Goal: Register for event/course

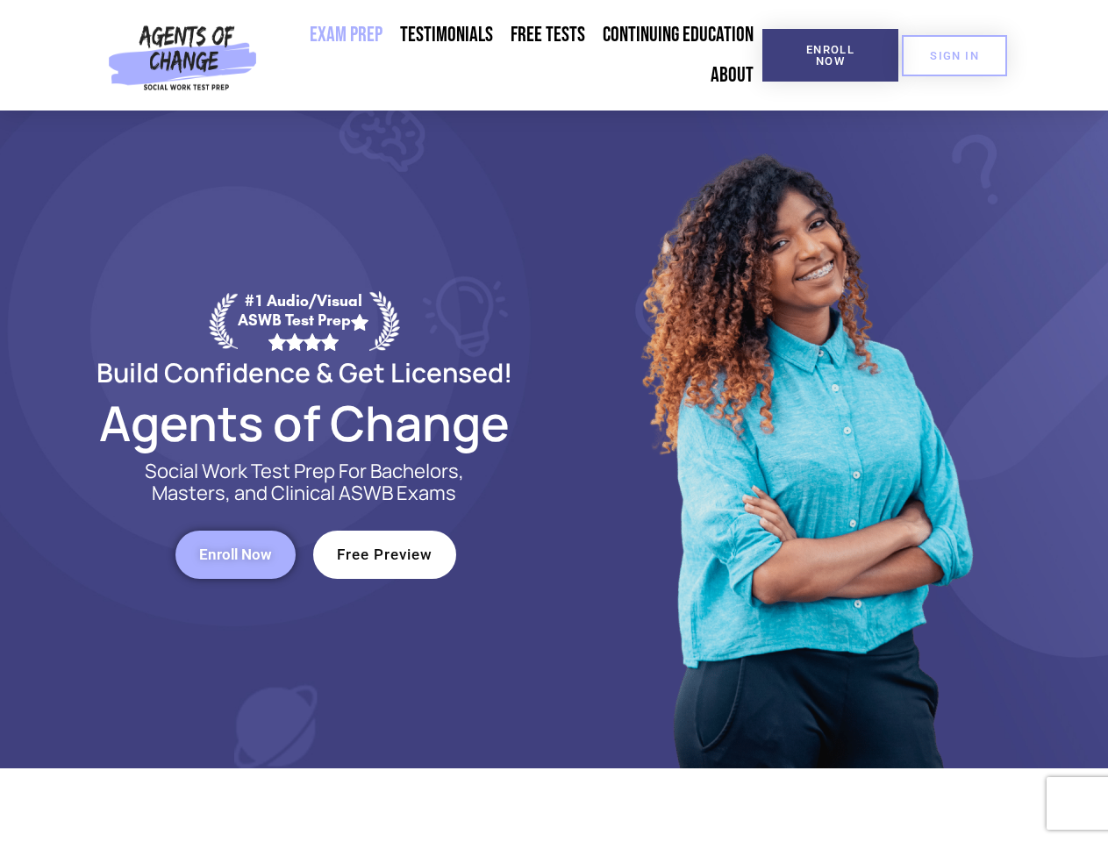
click at [555, 421] on div at bounding box center [805, 440] width 500 height 658
click at [830, 55] on span "Enroll Now" at bounding box center [831, 55] width 80 height 23
click at [955, 55] on span "SIGN IN" at bounding box center [954, 55] width 49 height 11
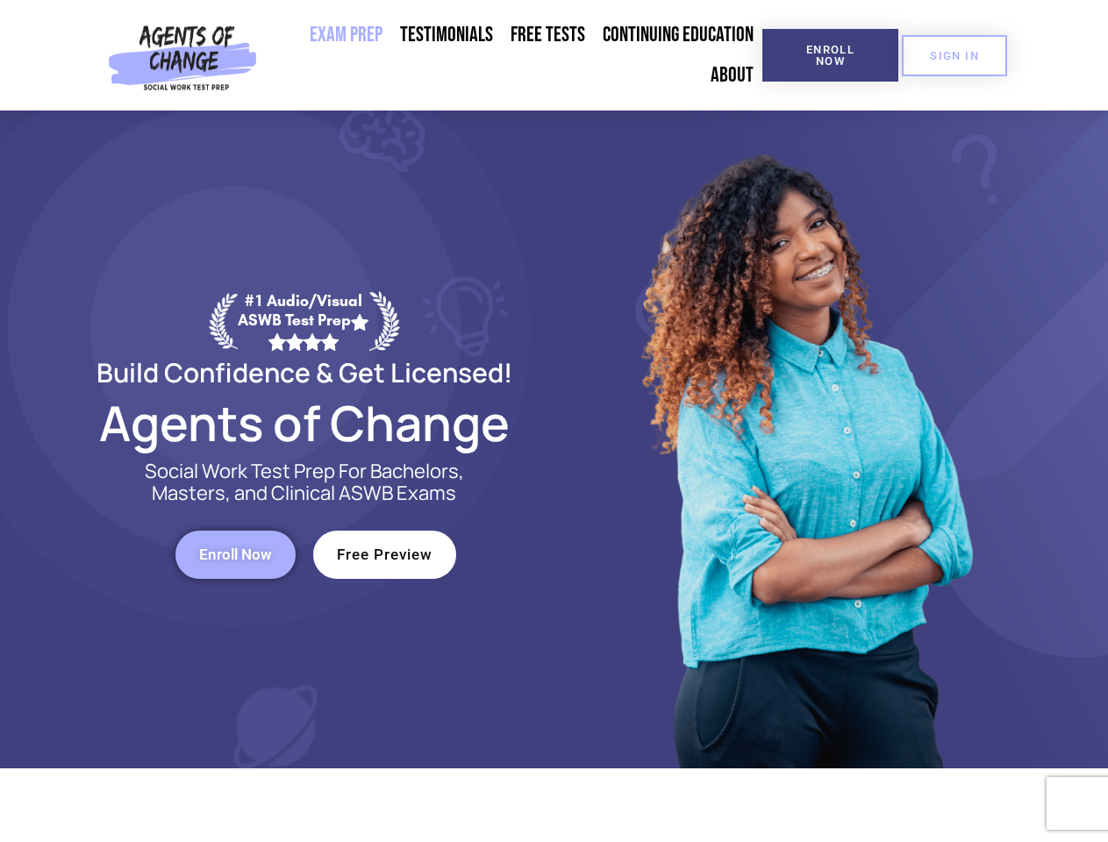
click at [235, 555] on span "Enroll Now" at bounding box center [235, 555] width 73 height 15
click at [384, 555] on span "Free Preview" at bounding box center [385, 555] width 96 height 15
